Goal: Information Seeking & Learning: Learn about a topic

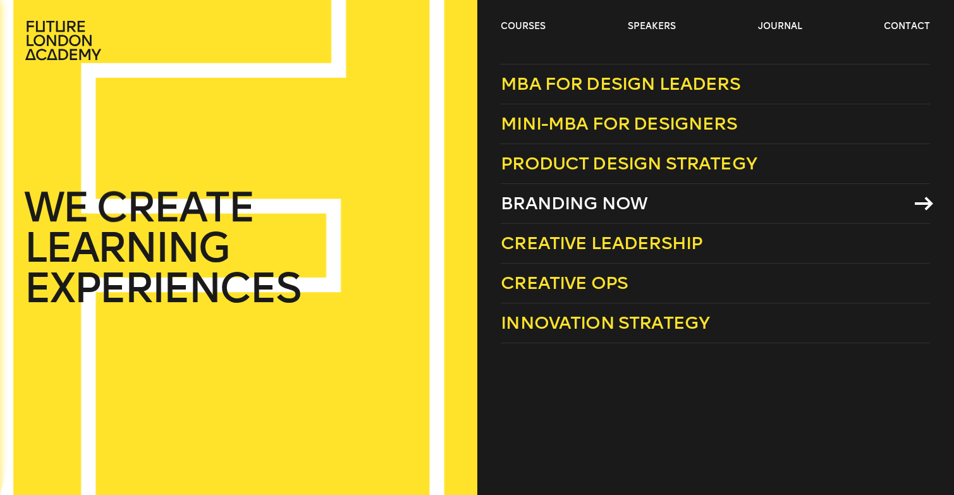
click at [610, 200] on span "Branding Now" at bounding box center [574, 203] width 147 height 21
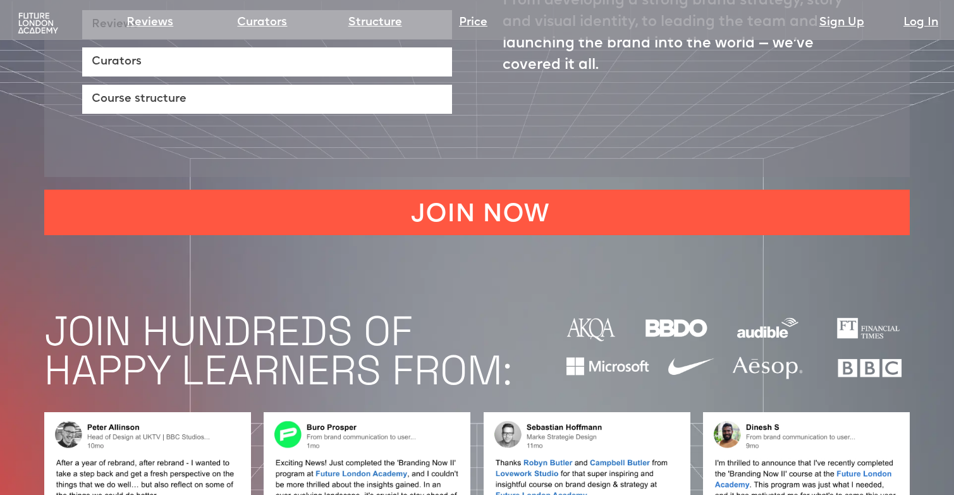
scroll to position [824, 0]
click at [35, 31] on img at bounding box center [38, 23] width 44 height 23
click at [35, 21] on img at bounding box center [38, 23] width 44 height 23
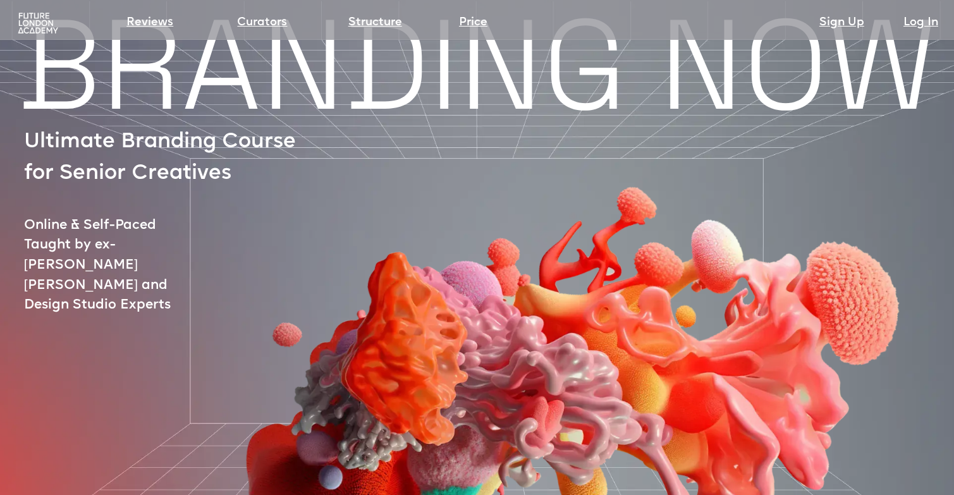
scroll to position [0, 0]
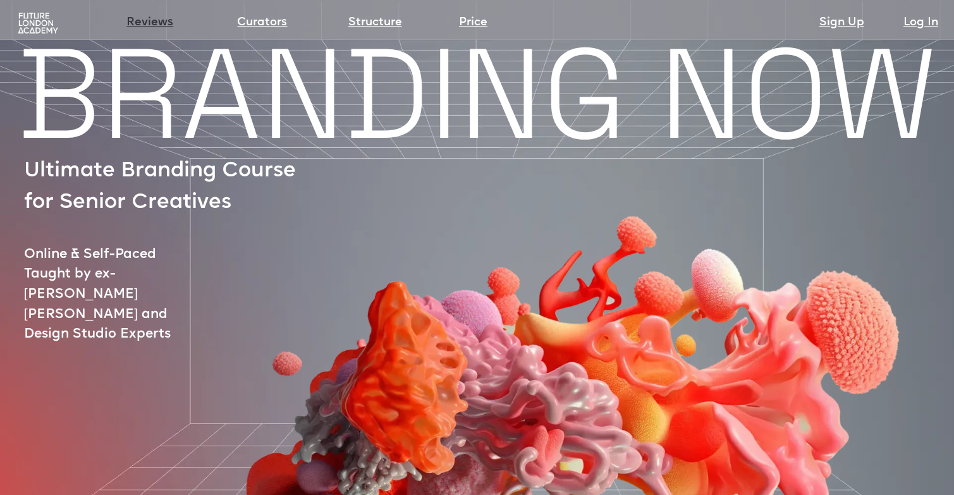
click at [152, 20] on link "Reviews" at bounding box center [149, 23] width 47 height 18
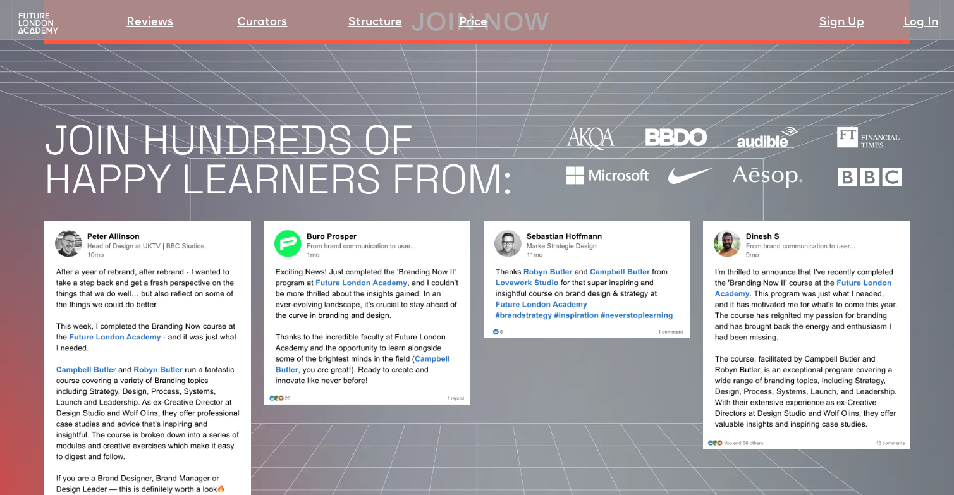
scroll to position [1020, 0]
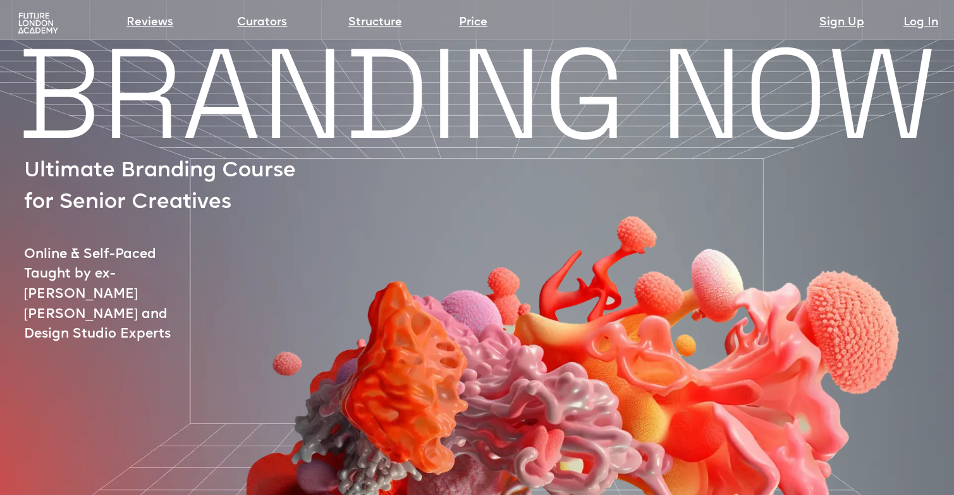
click at [39, 20] on img at bounding box center [38, 23] width 44 height 23
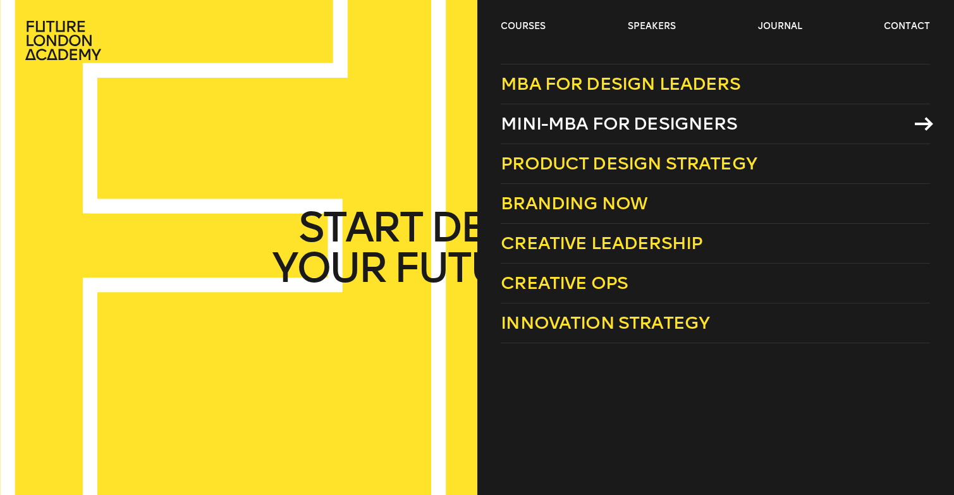
click at [567, 118] on span "Mini-MBA for Designers" at bounding box center [619, 123] width 237 height 21
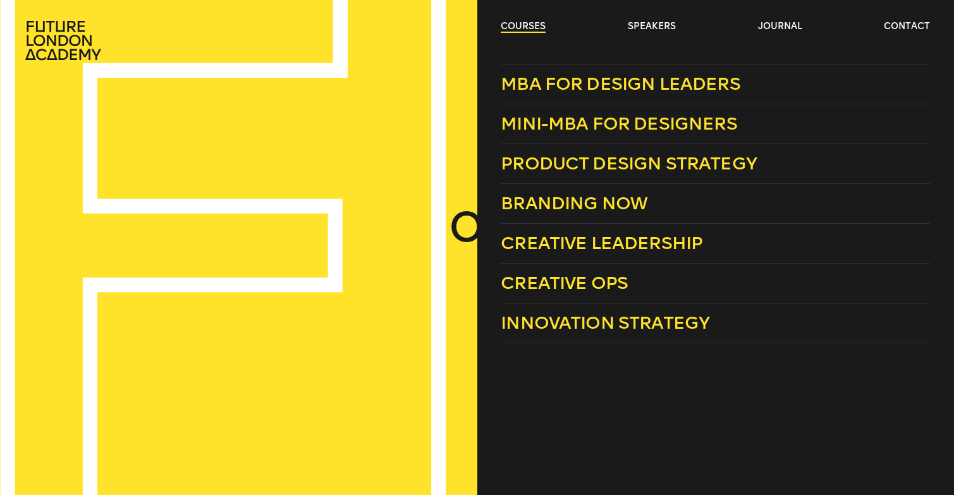
click at [510, 30] on link "courses" at bounding box center [523, 26] width 45 height 13
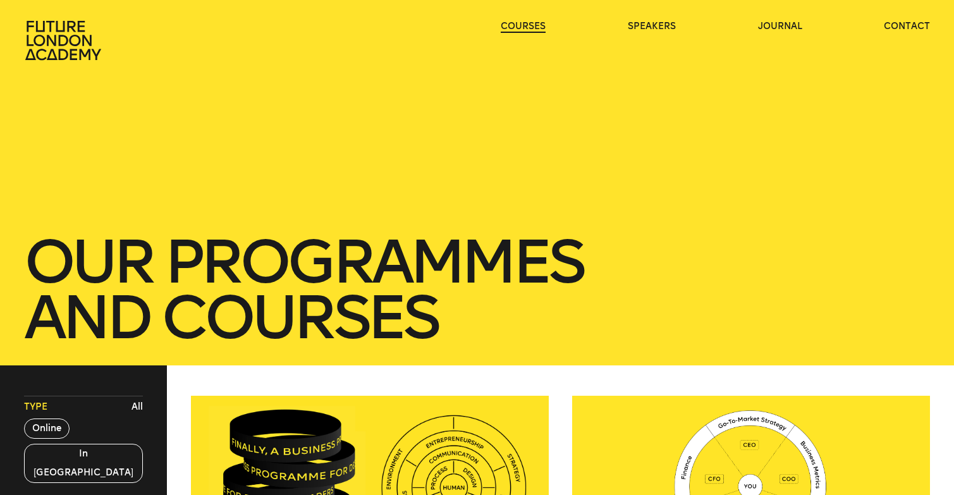
click at [511, 30] on link "courses" at bounding box center [523, 26] width 45 height 13
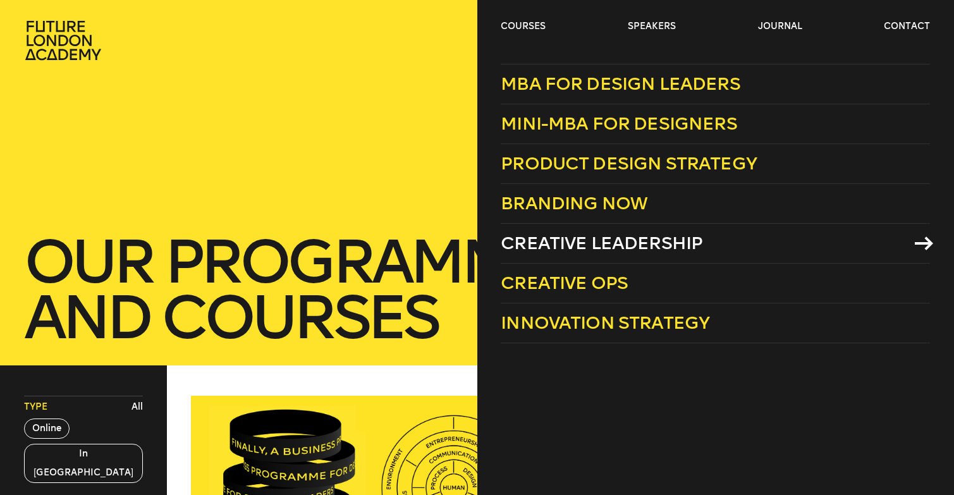
click at [564, 242] on span "Creative Leadership" at bounding box center [602, 243] width 202 height 21
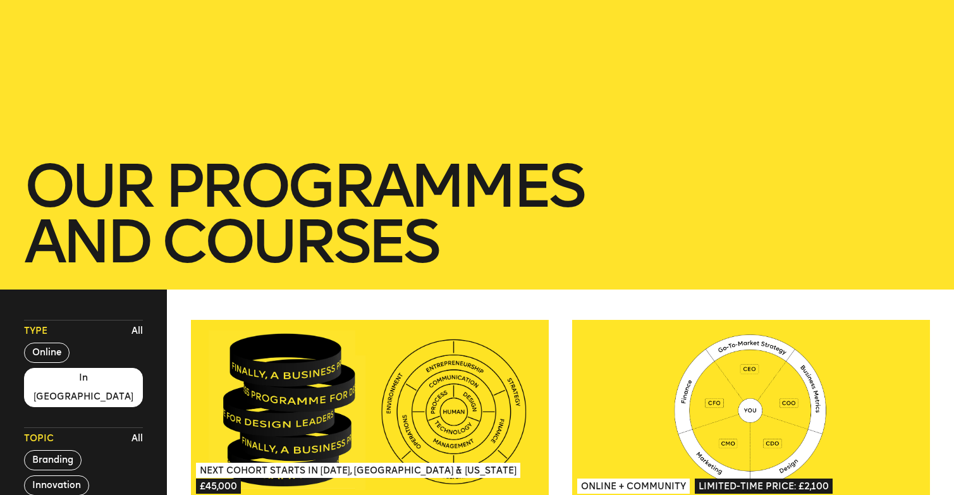
scroll to position [113, 0]
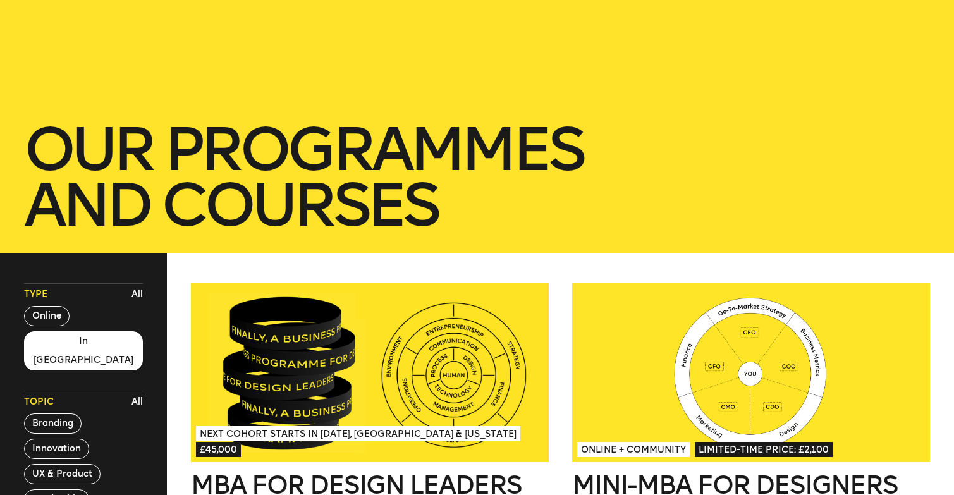
click at [51, 346] on button "In London" at bounding box center [84, 350] width 120 height 39
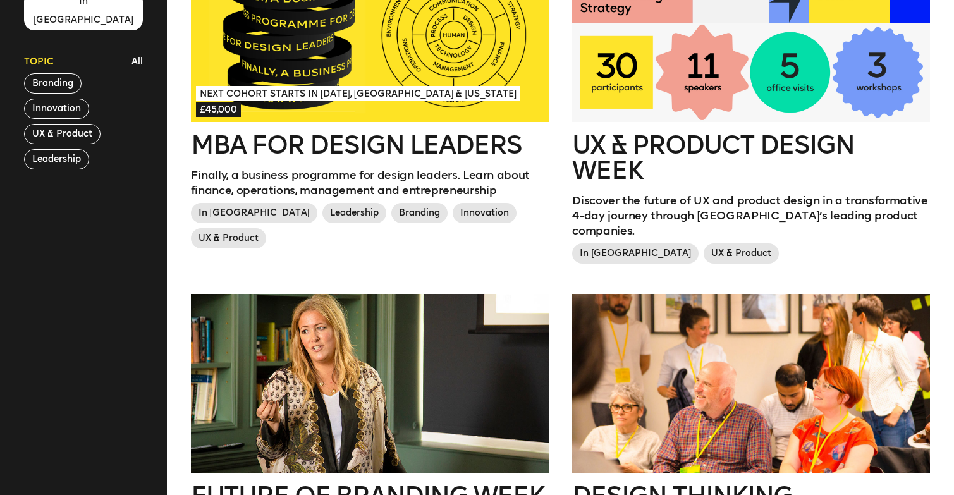
scroll to position [454, 0]
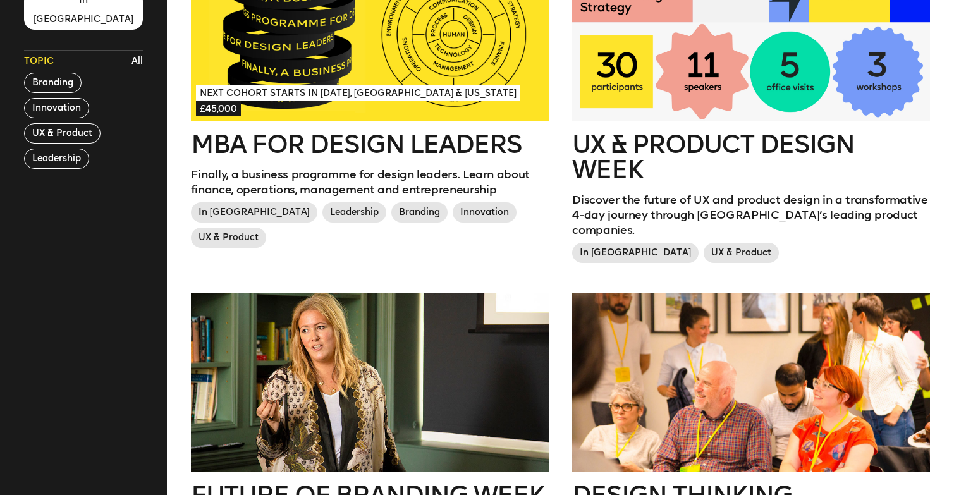
click at [648, 99] on div at bounding box center [751, 31] width 358 height 179
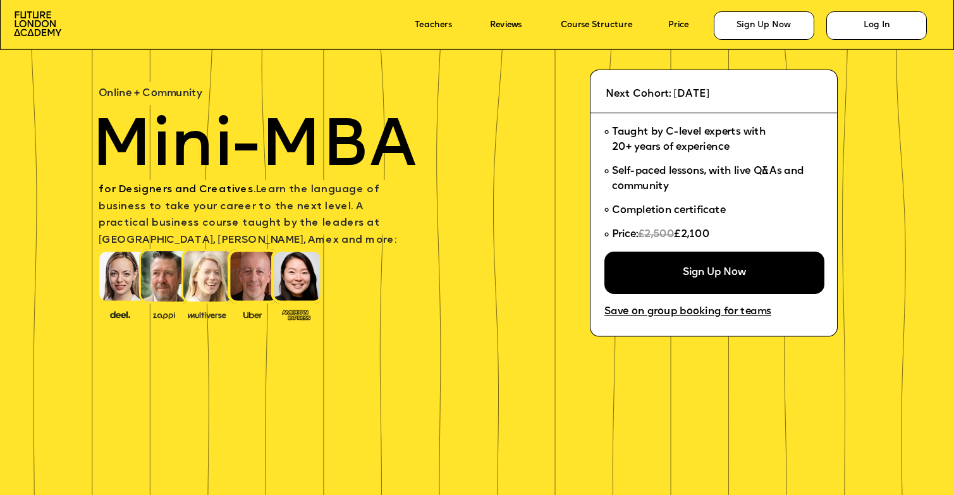
scroll to position [55, 0]
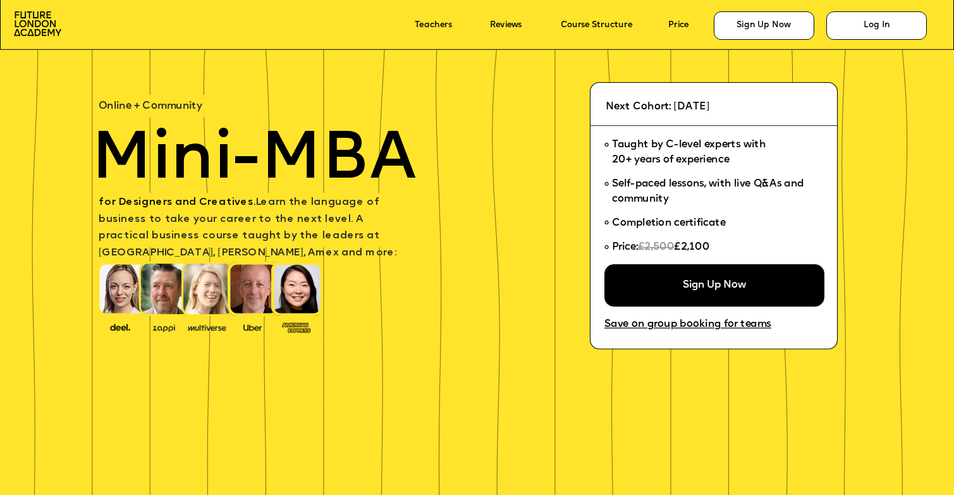
click at [710, 111] on span "Next Cohort: [DATE]" at bounding box center [658, 107] width 104 height 10
click at [710, 111] on span "Next Cohort: September 24, 2025" at bounding box center [658, 107] width 104 height 10
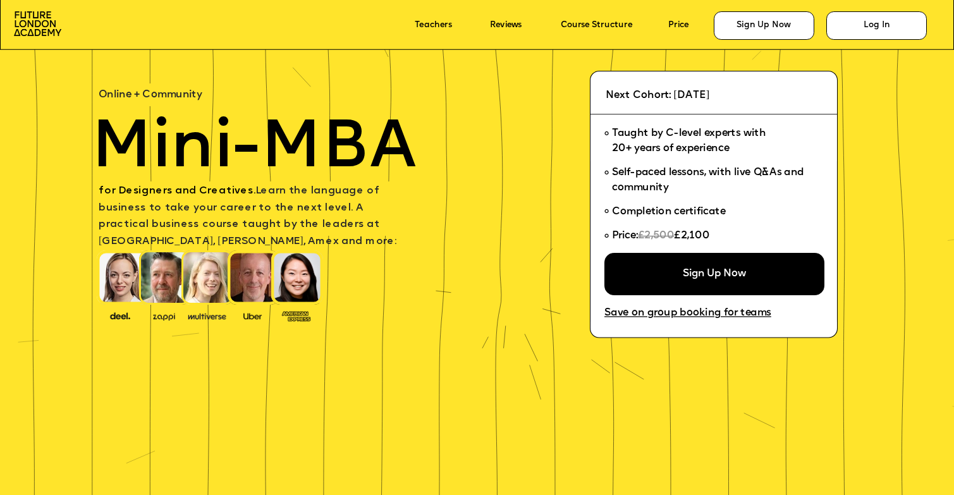
scroll to position [73, 0]
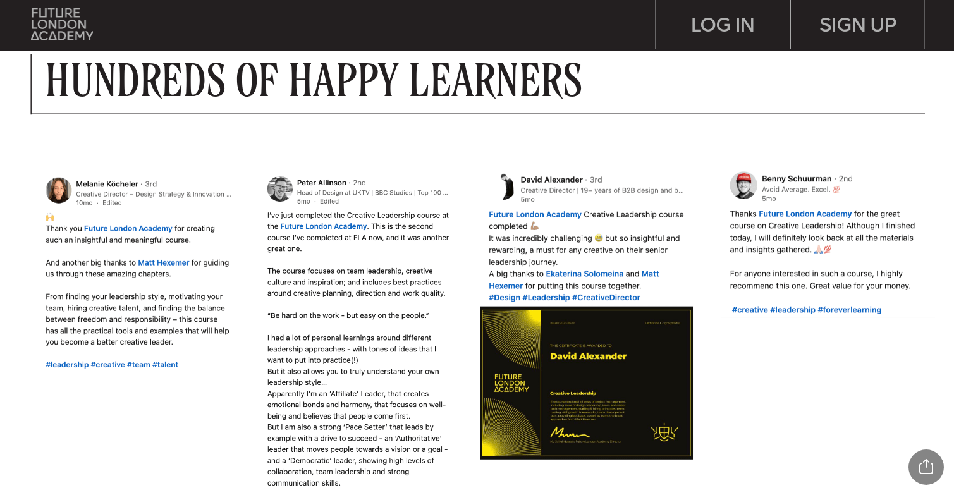
scroll to position [1102, 0]
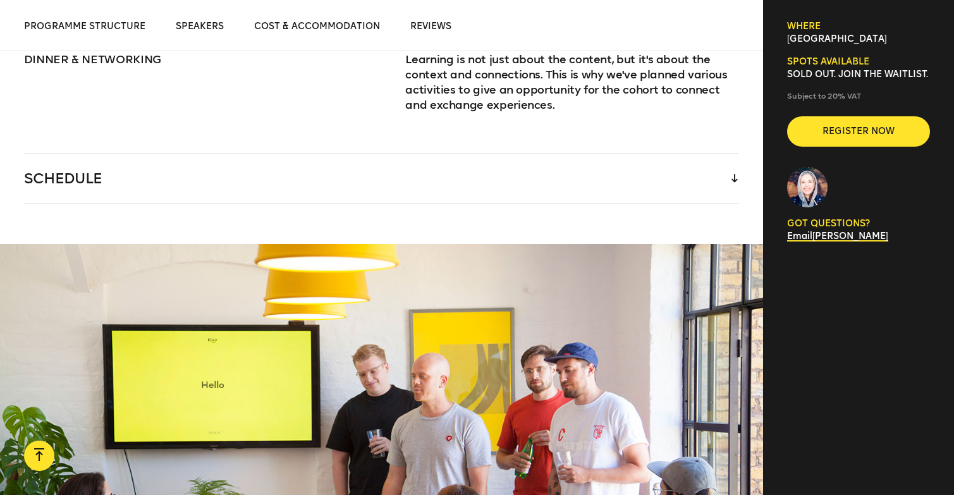
scroll to position [1922, 0]
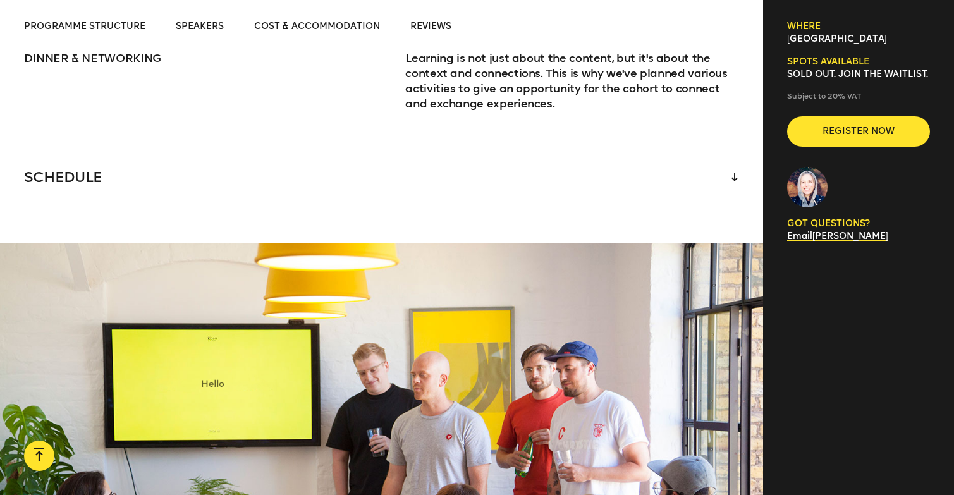
click at [595, 154] on div "SCHEDULE" at bounding box center [382, 176] width 716 height 49
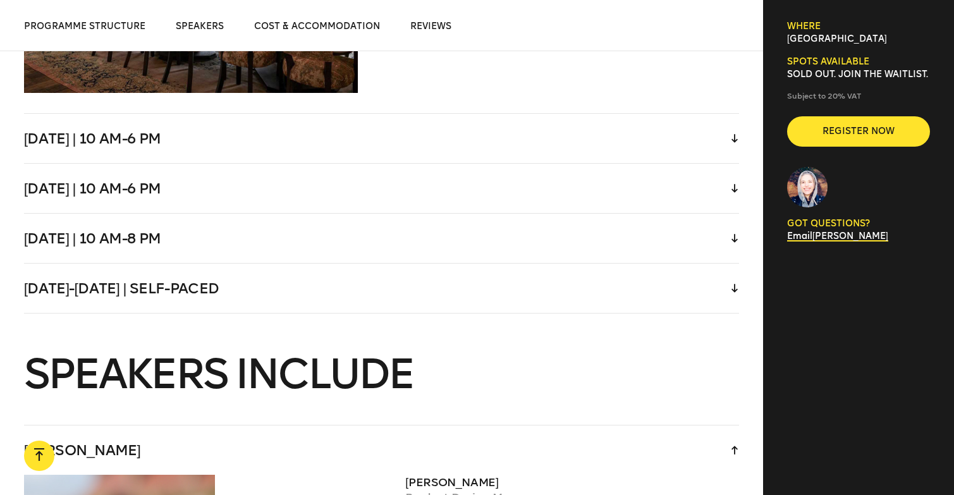
click at [537, 125] on div "[DATE] | 10 am-6 pm" at bounding box center [382, 138] width 716 height 49
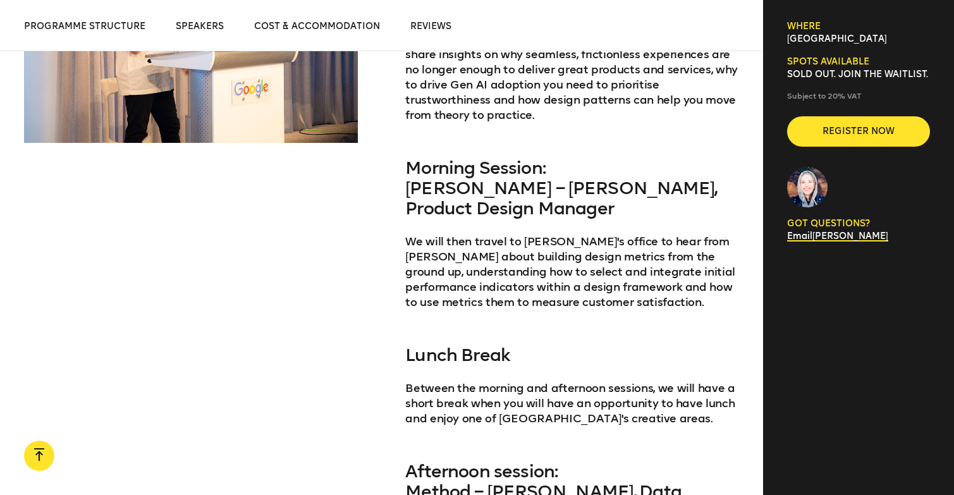
scroll to position [2869, 0]
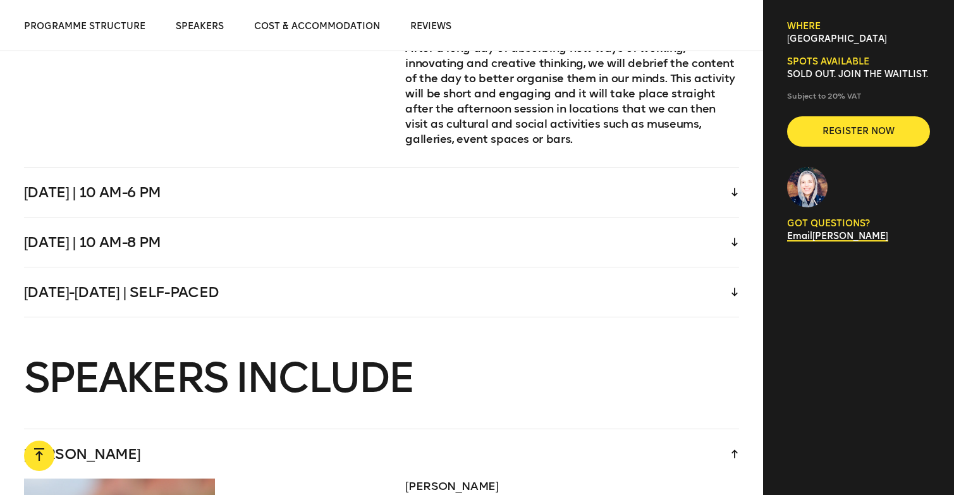
click at [491, 168] on div "[DATE] | 10 am-6 pm" at bounding box center [382, 192] width 716 height 49
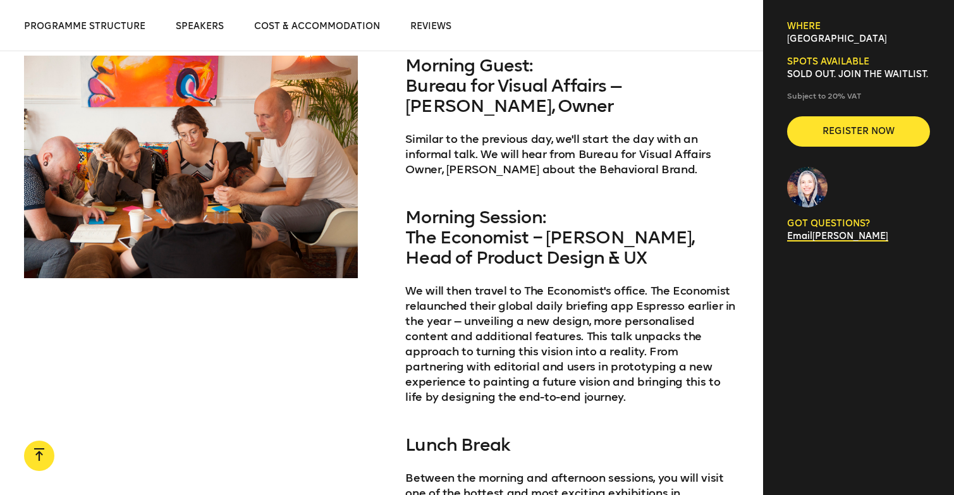
scroll to position [2718, 0]
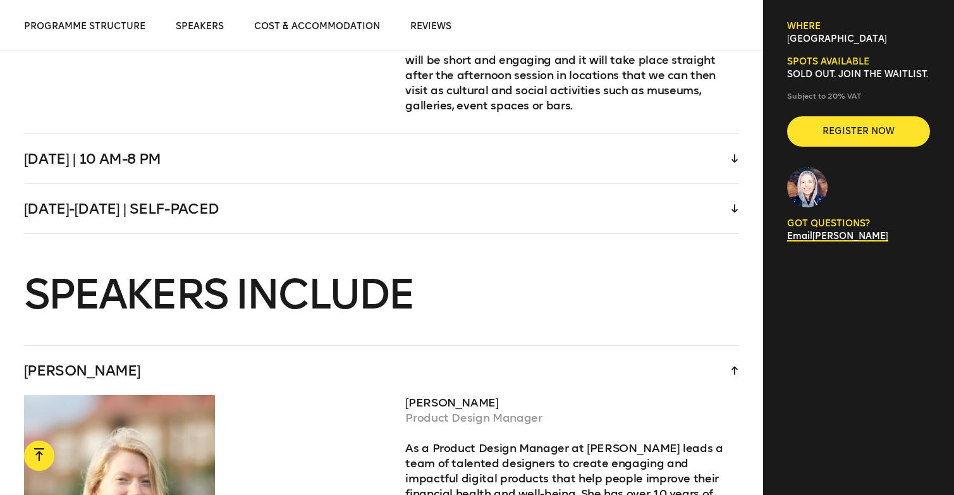
click at [486, 134] on div "[DATE] | 10 am-8 pm" at bounding box center [382, 158] width 716 height 49
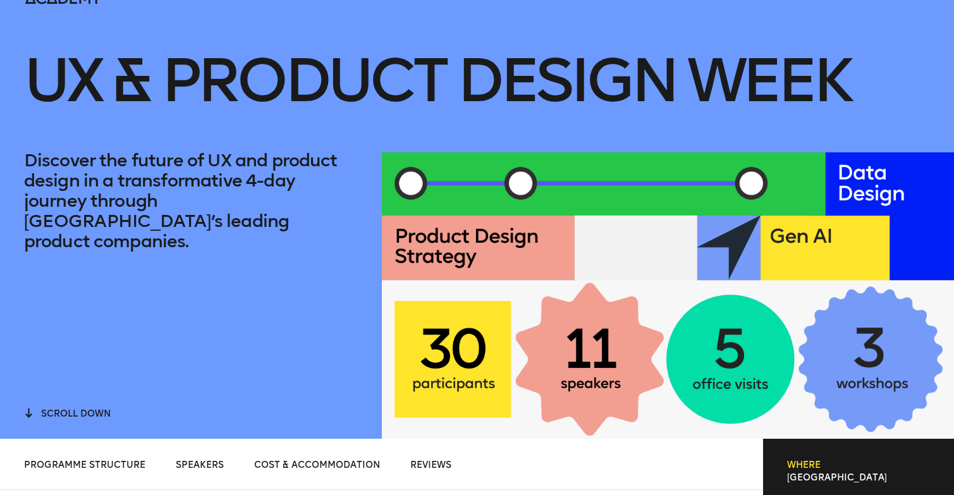
scroll to position [75, 0]
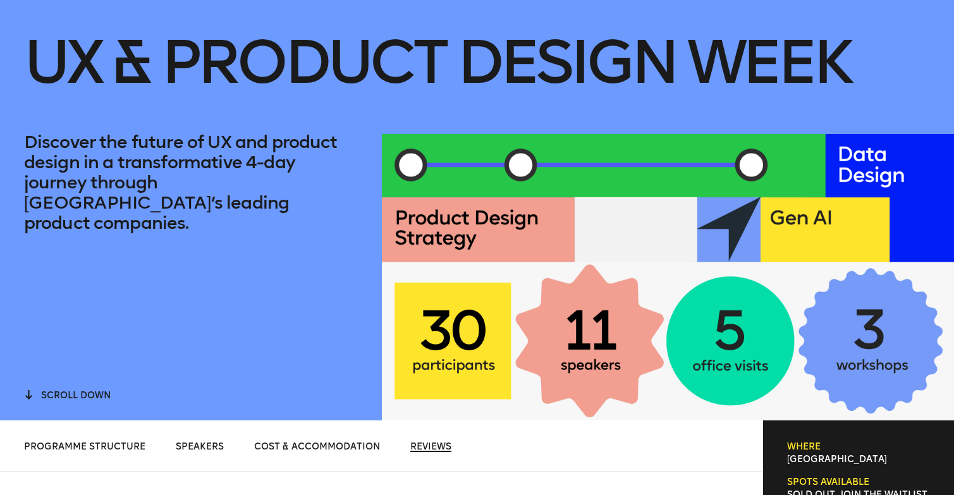
click at [426, 448] on span "Reviews" at bounding box center [430, 446] width 41 height 11
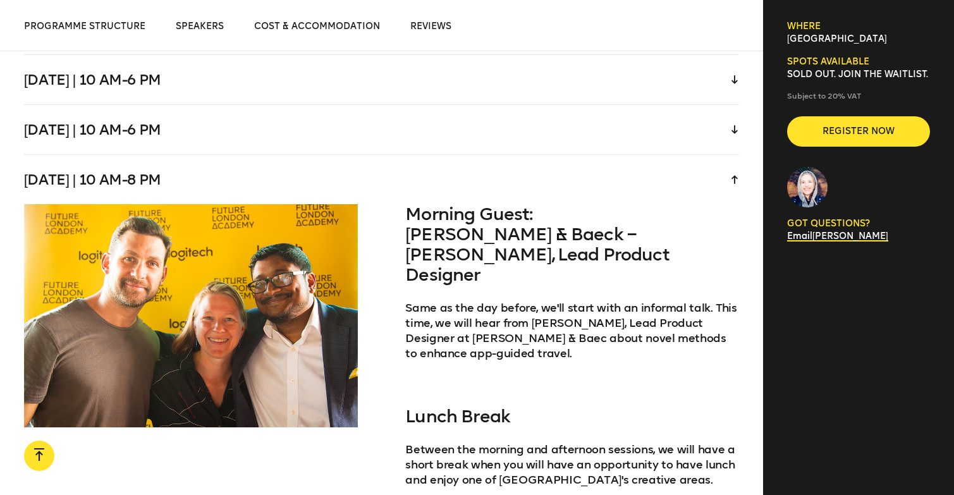
scroll to position [2677, 0]
